Goal: Book appointment/travel/reservation

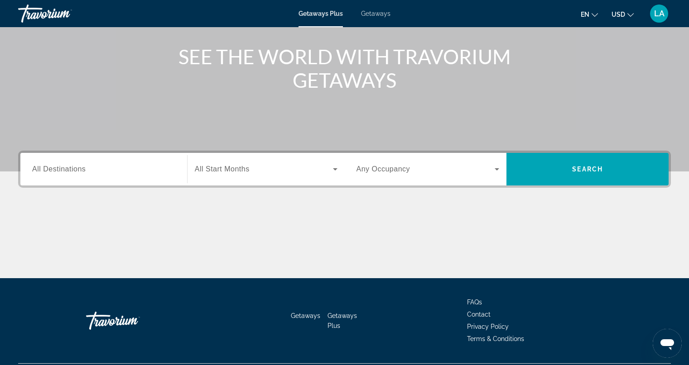
scroll to position [96, 0]
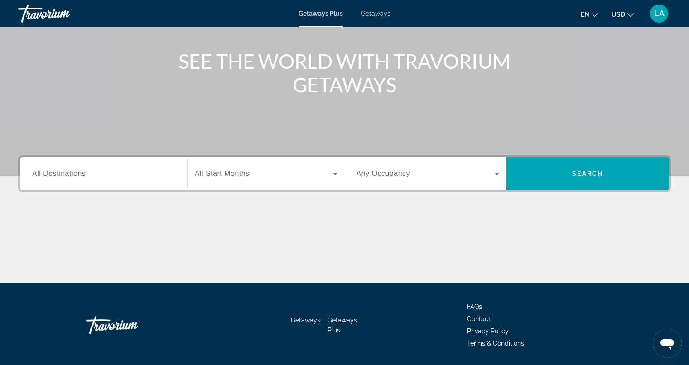
click at [335, 174] on icon "Search widget" at bounding box center [335, 174] width 5 height 2
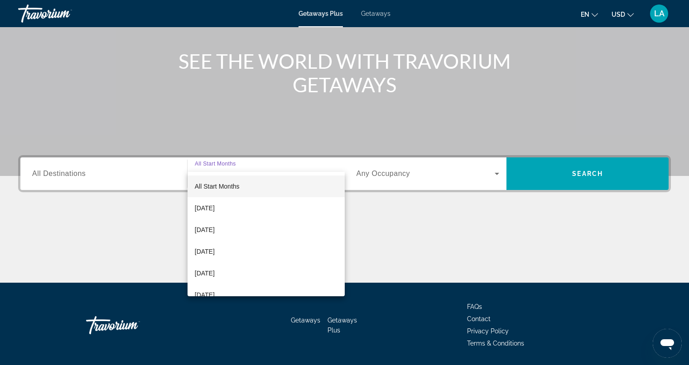
scroll to position [124, 0]
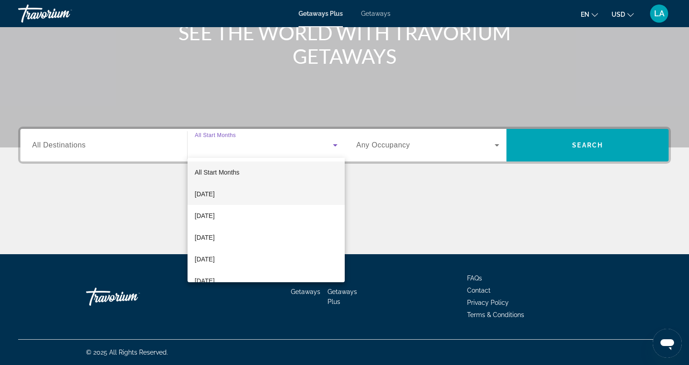
click at [215, 193] on span "October 2025" at bounding box center [205, 194] width 20 height 11
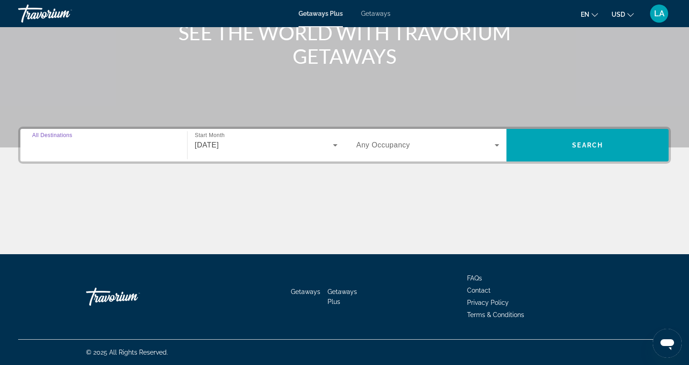
click at [120, 146] on input "Destination All Destinations" at bounding box center [103, 145] width 143 height 11
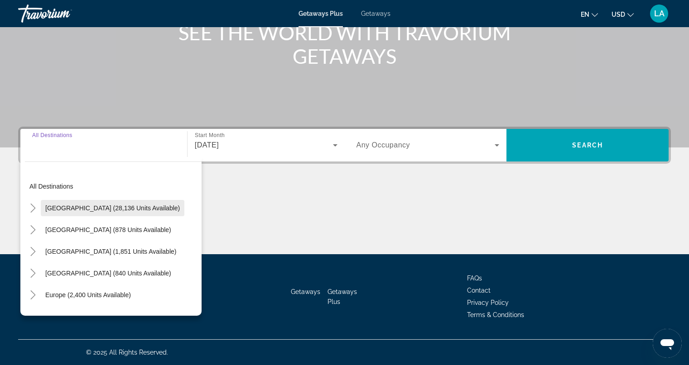
click at [102, 214] on span "Search widget" at bounding box center [113, 208] width 144 height 22
type input "**********"
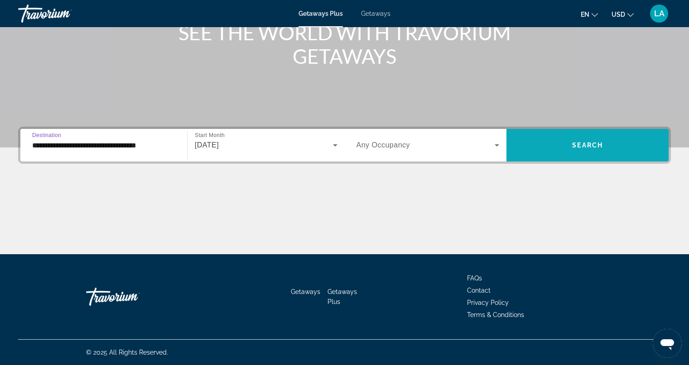
click at [539, 147] on span "Search widget" at bounding box center [587, 145] width 162 height 22
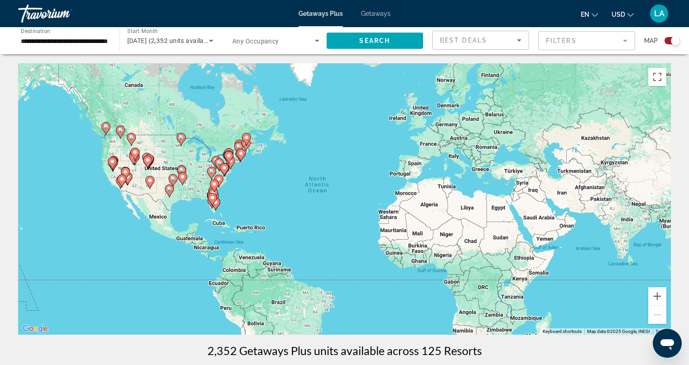
click at [586, 41] on mat-form-field "Filters" at bounding box center [586, 40] width 97 height 19
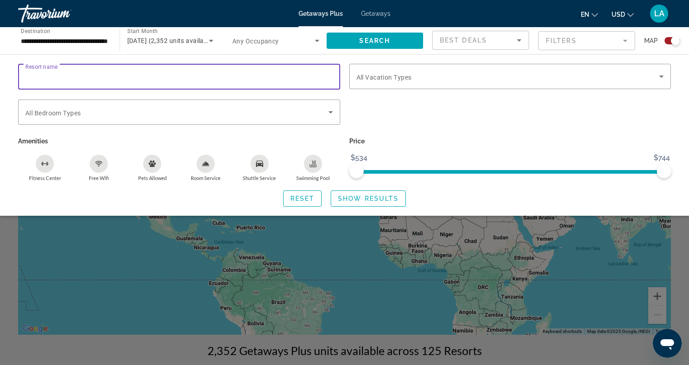
click at [106, 77] on input "Resort name" at bounding box center [178, 77] width 307 height 11
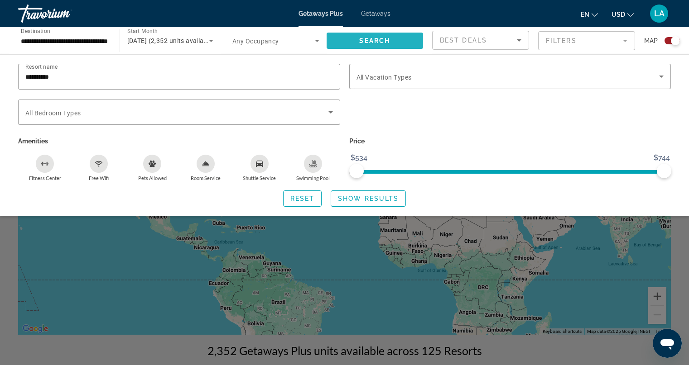
click at [365, 37] on span "Search widget" at bounding box center [375, 41] width 97 height 22
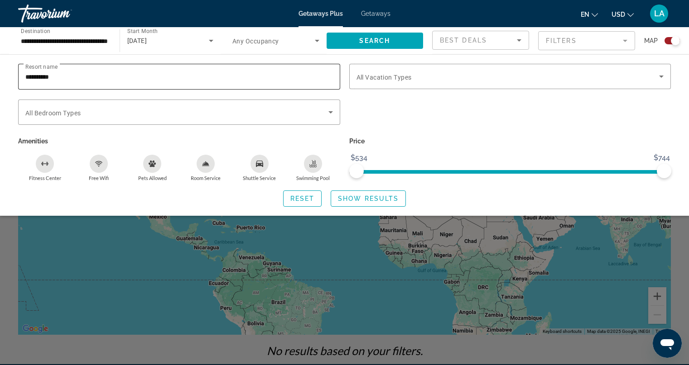
click at [68, 76] on input "**********" at bounding box center [178, 77] width 307 height 11
type input "*"
click at [28, 76] on input "Resort name" at bounding box center [178, 77] width 307 height 11
click at [102, 262] on div "Search widget" at bounding box center [344, 251] width 689 height 230
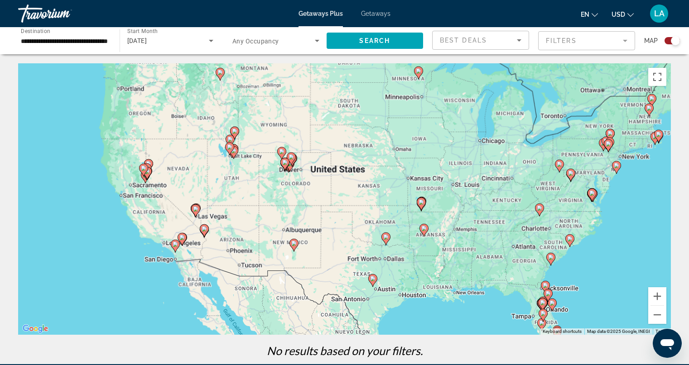
click at [159, 217] on div "To activate drag with keyboard, press Alt + Enter. Once in keyboard drag state,…" at bounding box center [344, 199] width 653 height 272
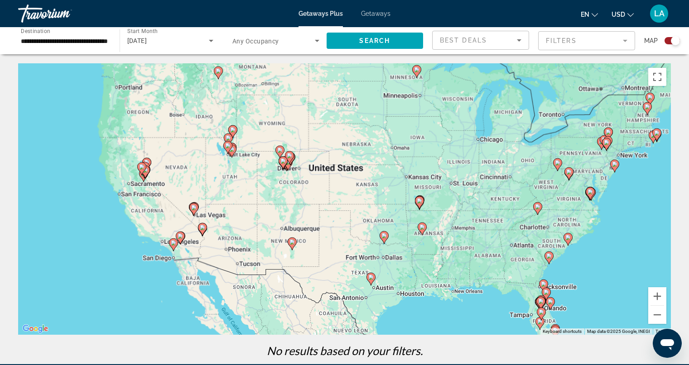
click at [173, 243] on image "Main content" at bounding box center [173, 242] width 5 height 5
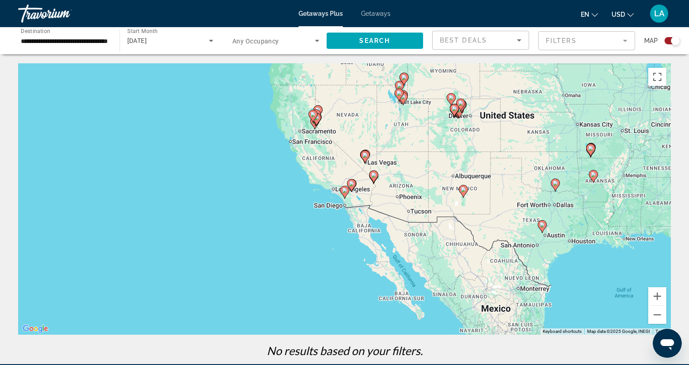
click at [321, 160] on div "To navigate, press the arrow keys. To activate drag with keyboard, press Alt + …" at bounding box center [344, 199] width 653 height 272
click at [351, 184] on image "Main content" at bounding box center [351, 183] width 5 height 5
type input "**********"
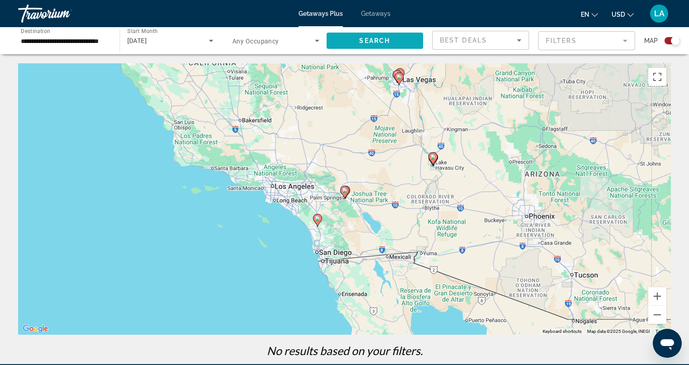
click at [379, 38] on span "Search" at bounding box center [374, 40] width 31 height 7
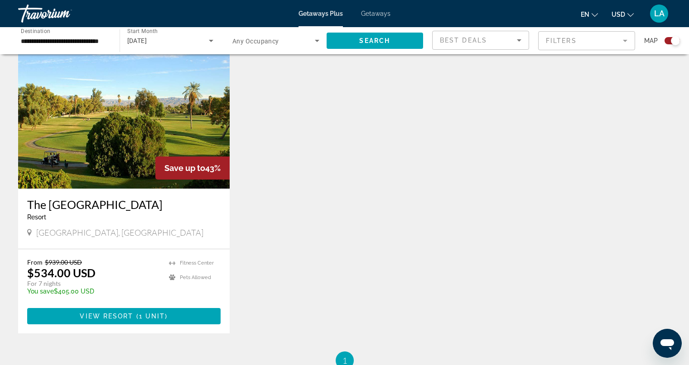
scroll to position [660, 0]
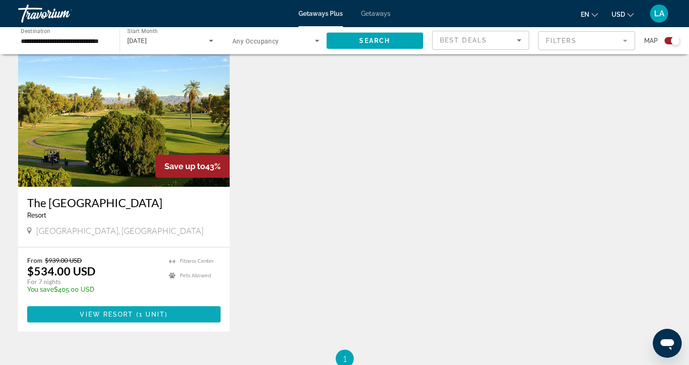
click at [114, 308] on span "Main content" at bounding box center [123, 315] width 193 height 22
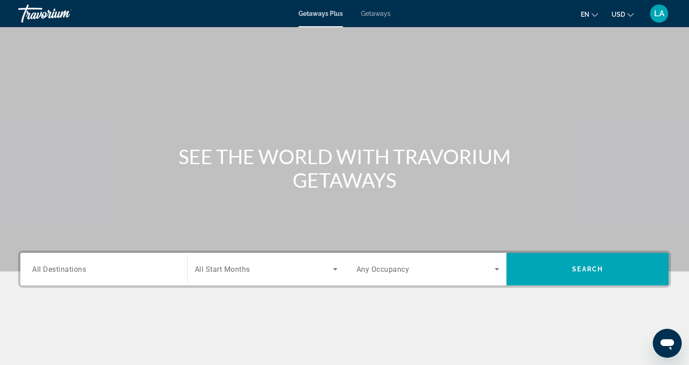
drag, startPoint x: 0, startPoint y: 0, endPoint x: 91, endPoint y: 56, distance: 107.0
click at [91, 56] on div "Main content" at bounding box center [344, 136] width 689 height 272
